Goal: Transaction & Acquisition: Purchase product/service

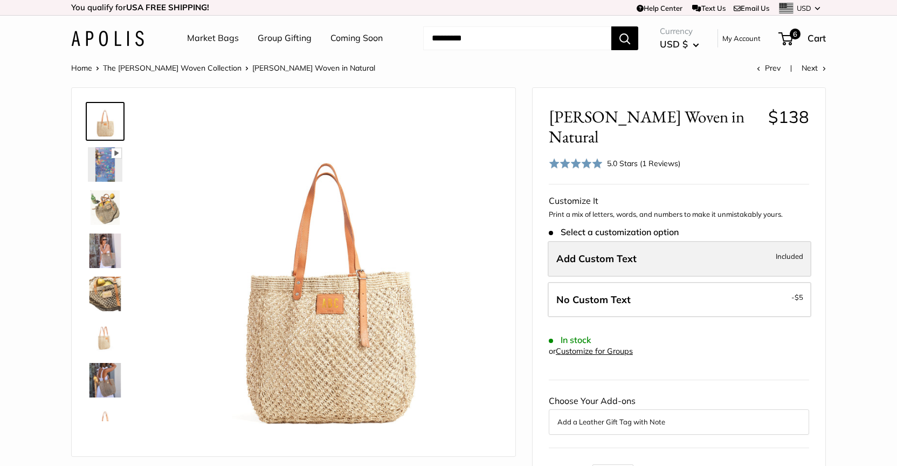
click at [645, 241] on label "Add Custom Text Included" at bounding box center [680, 259] width 264 height 36
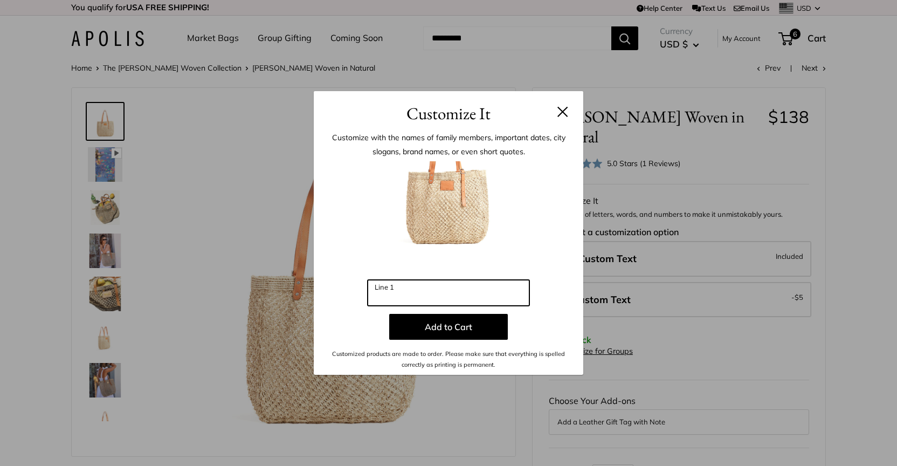
click at [436, 299] on input "Line 1" at bounding box center [449, 293] width 162 height 26
type input "*"
click at [567, 115] on button at bounding box center [562, 111] width 11 height 11
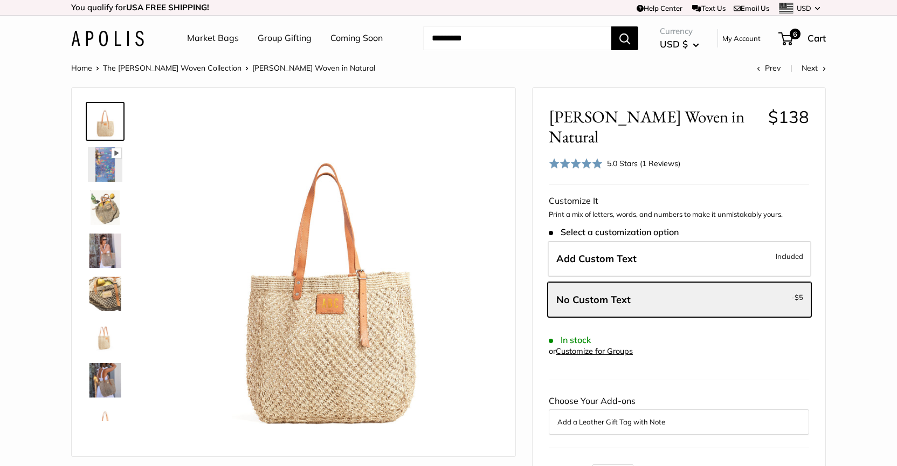
click at [109, 298] on img at bounding box center [105, 294] width 35 height 35
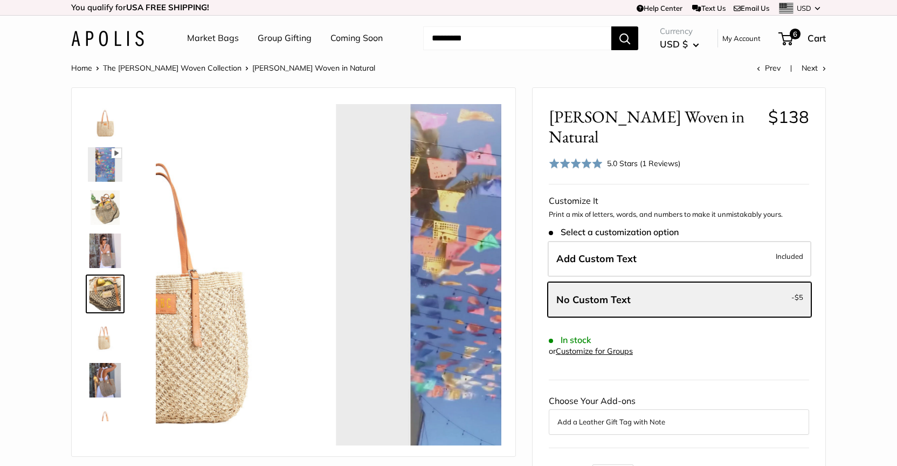
scroll to position [33, 0]
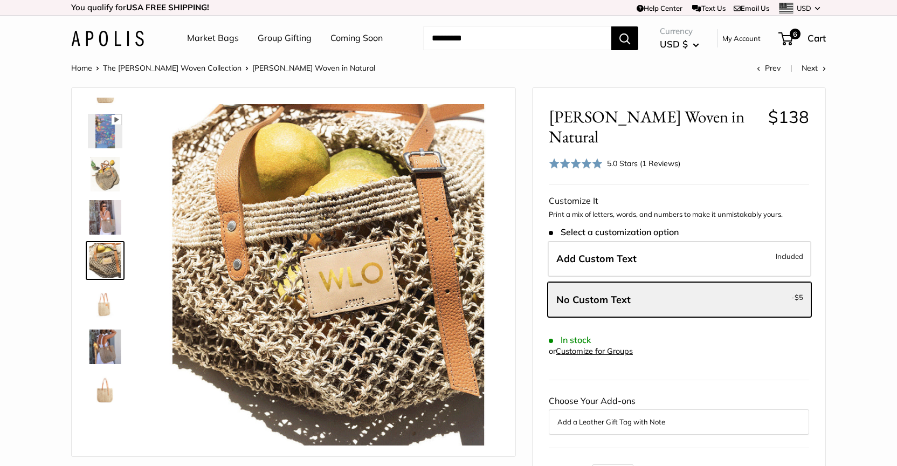
click at [106, 275] on img at bounding box center [105, 260] width 35 height 35
click at [102, 149] on link at bounding box center [105, 131] width 39 height 39
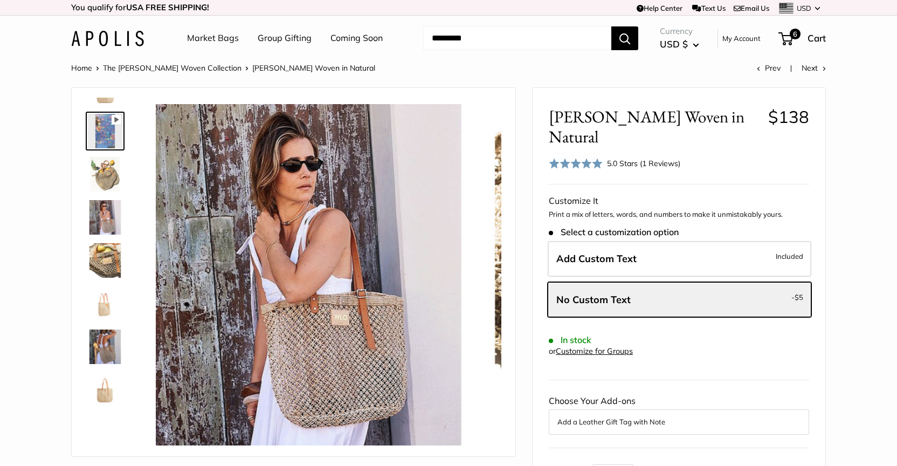
scroll to position [0, 0]
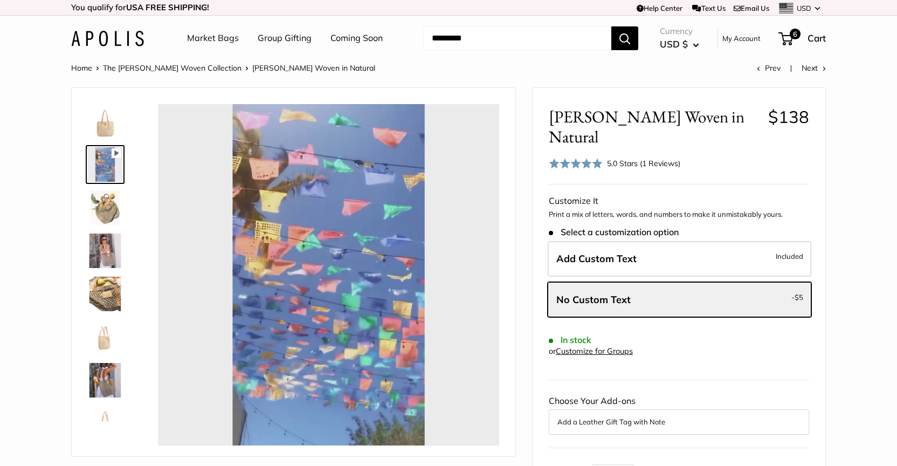
click at [105, 193] on img at bounding box center [105, 207] width 35 height 35
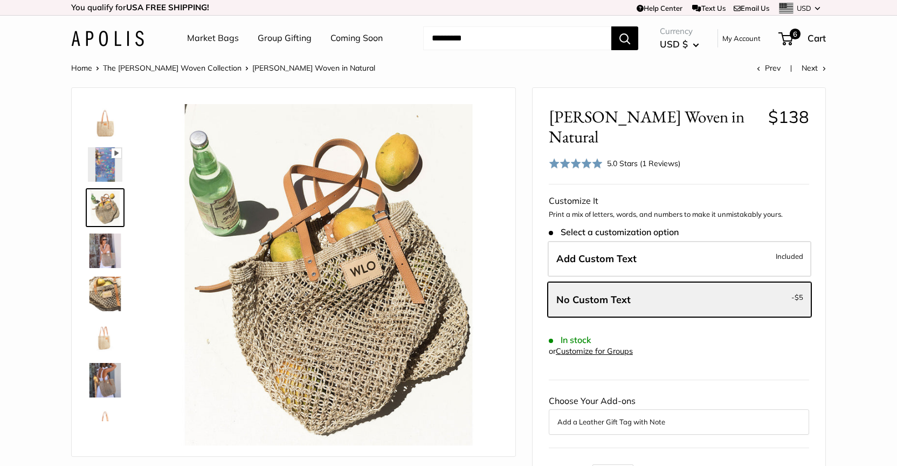
type input "****"
